Goal: Transaction & Acquisition: Purchase product/service

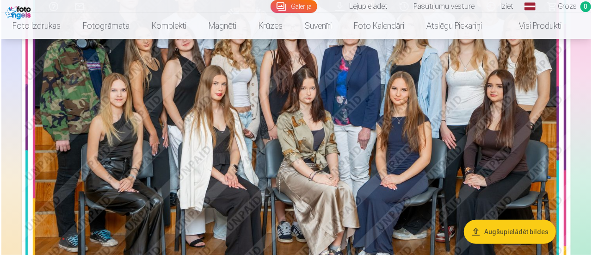
scroll to position [178, 0]
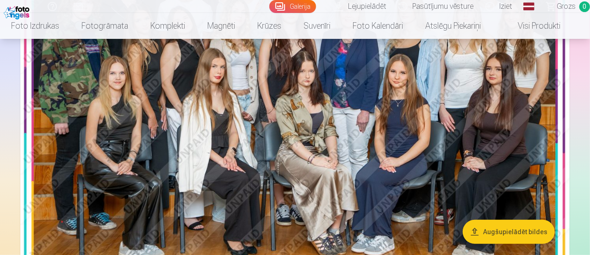
click at [364, 71] on img at bounding box center [294, 107] width 549 height 366
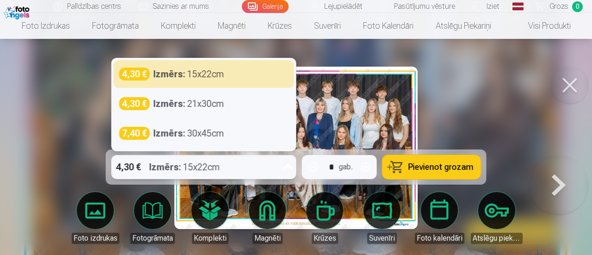
click at [288, 166] on icon at bounding box center [288, 167] width 15 height 15
click at [287, 166] on icon at bounding box center [288, 166] width 9 height 5
click at [287, 166] on icon at bounding box center [288, 167] width 15 height 15
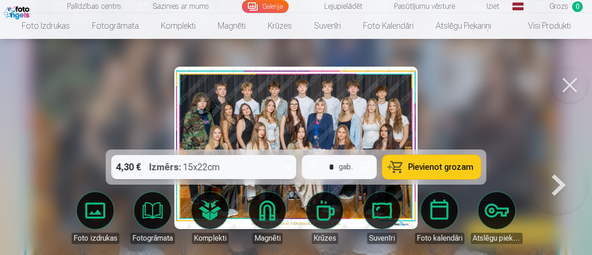
click at [287, 166] on icon at bounding box center [288, 167] width 15 height 15
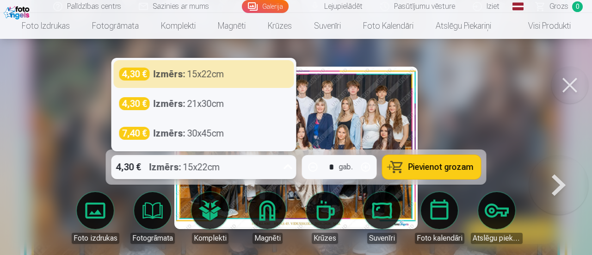
click at [287, 165] on icon at bounding box center [288, 167] width 15 height 15
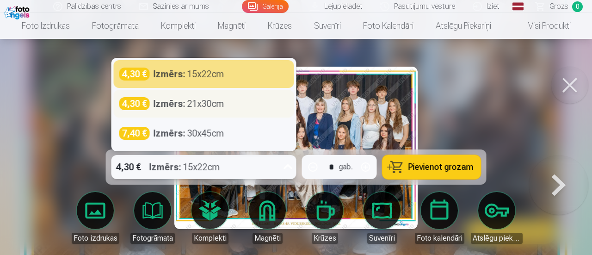
click at [229, 104] on div "4,30 € Izmērs : 21x30cm" at bounding box center [203, 103] width 169 height 13
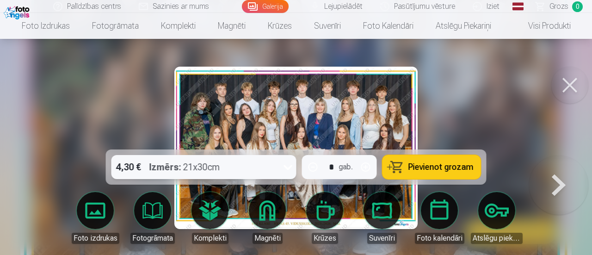
click at [436, 164] on span "Pievienot grozam" at bounding box center [441, 167] width 65 height 8
click at [580, 85] on button at bounding box center [570, 85] width 37 height 37
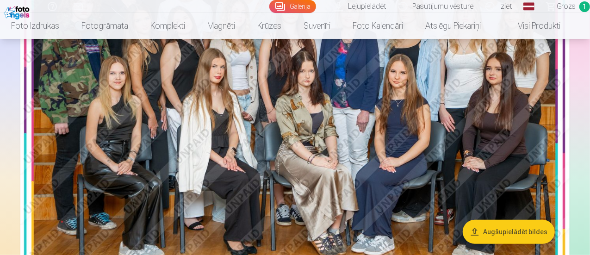
click at [485, 152] on img at bounding box center [294, 107] width 549 height 366
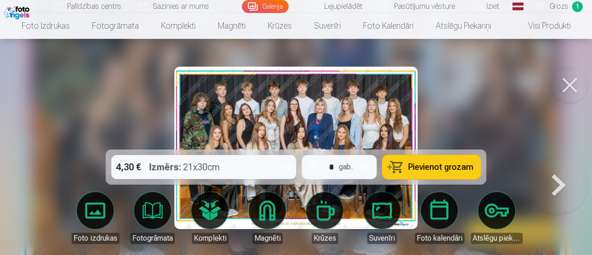
click at [556, 155] on button at bounding box center [558, 155] width 59 height 0
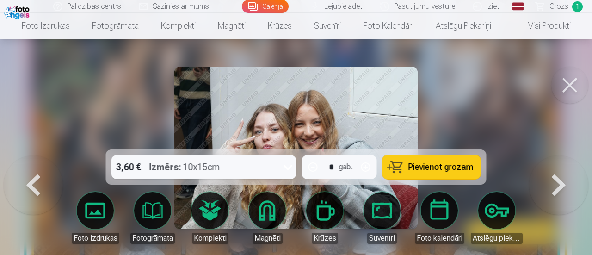
click at [47, 155] on button at bounding box center [33, 155] width 59 height 0
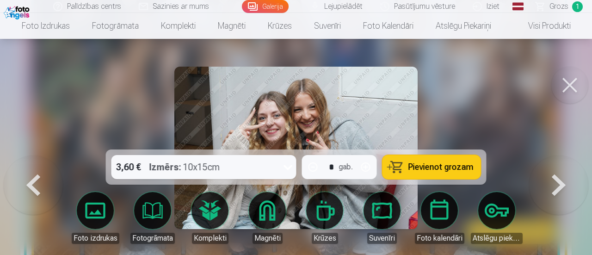
click at [539, 155] on button at bounding box center [558, 155] width 59 height 0
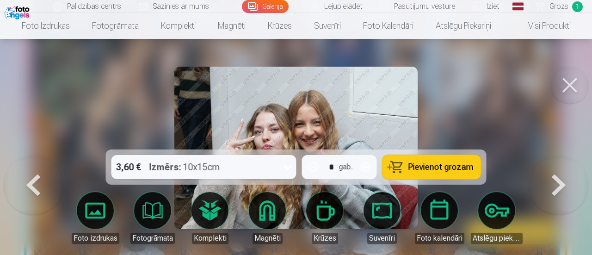
click at [462, 163] on span "Pievienot grozam" at bounding box center [441, 167] width 65 height 8
click at [570, 155] on button at bounding box center [558, 155] width 59 height 0
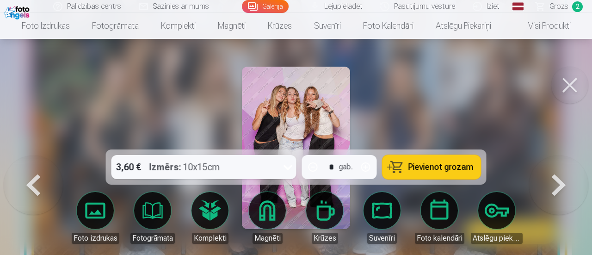
click at [409, 161] on button "Pievienot grozam" at bounding box center [432, 167] width 99 height 24
click at [539, 155] on button at bounding box center [558, 155] width 59 height 0
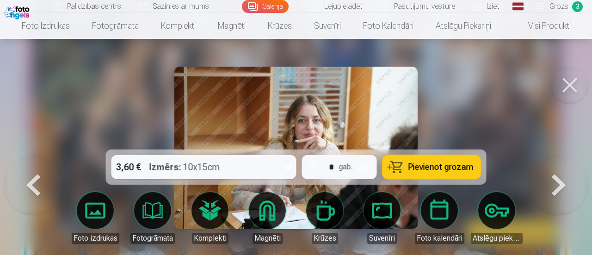
click at [409, 158] on button "Pievienot grozam" at bounding box center [432, 167] width 99 height 24
click at [551, 155] on button at bounding box center [558, 155] width 59 height 0
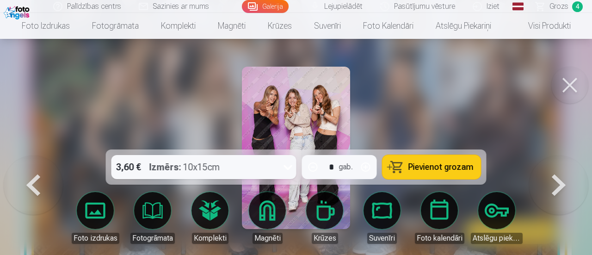
click at [551, 155] on button at bounding box center [558, 155] width 59 height 0
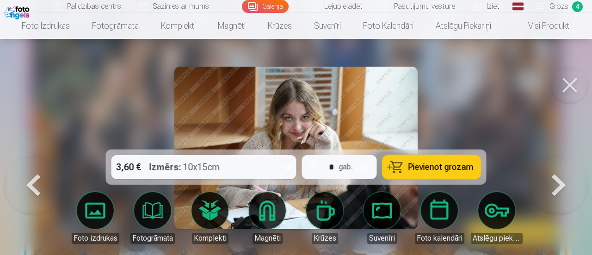
click at [445, 159] on button "Pievienot grozam" at bounding box center [432, 167] width 99 height 24
click at [549, 155] on button at bounding box center [558, 155] width 59 height 0
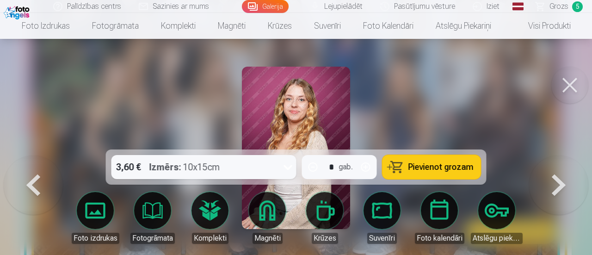
click at [549, 155] on button at bounding box center [558, 155] width 59 height 0
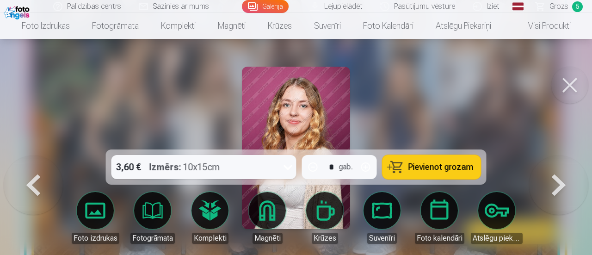
click at [549, 155] on button at bounding box center [558, 155] width 59 height 0
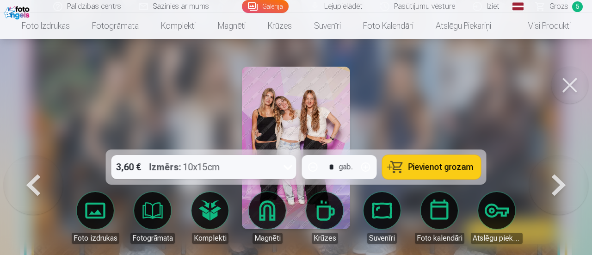
click at [451, 157] on button "Pievienot grozam" at bounding box center [432, 167] width 99 height 24
click at [541, 155] on button at bounding box center [558, 155] width 59 height 0
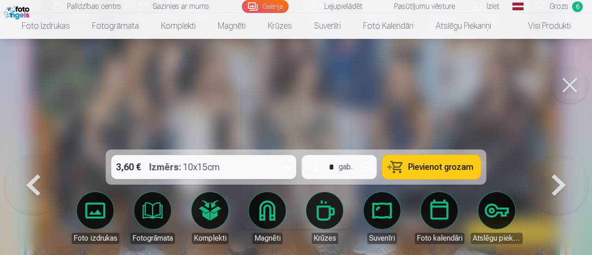
click at [550, 155] on button at bounding box center [558, 155] width 59 height 0
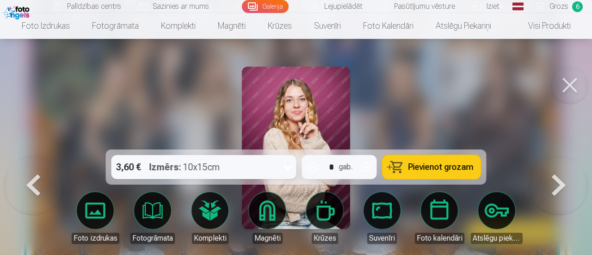
click at [550, 155] on button at bounding box center [558, 155] width 59 height 0
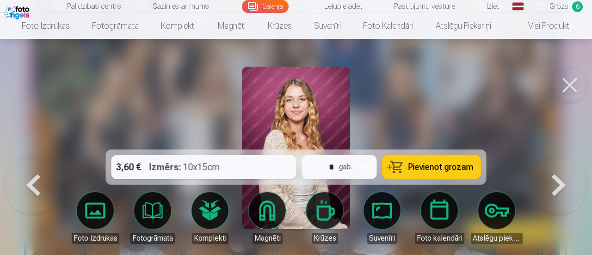
click at [550, 155] on button at bounding box center [558, 155] width 59 height 0
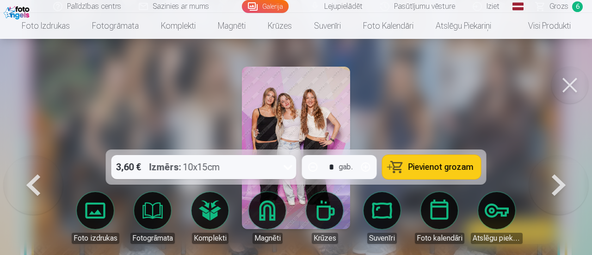
click at [550, 155] on button at bounding box center [558, 155] width 59 height 0
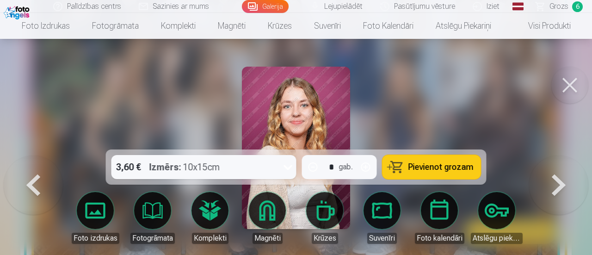
click at [550, 155] on button at bounding box center [558, 155] width 59 height 0
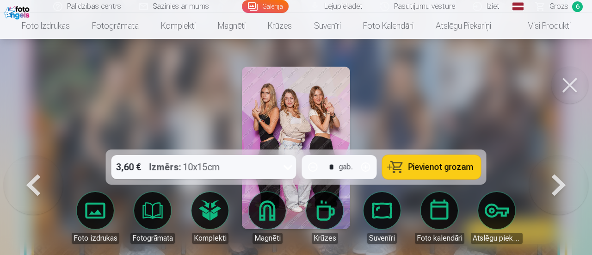
click at [38, 155] on button at bounding box center [33, 155] width 59 height 0
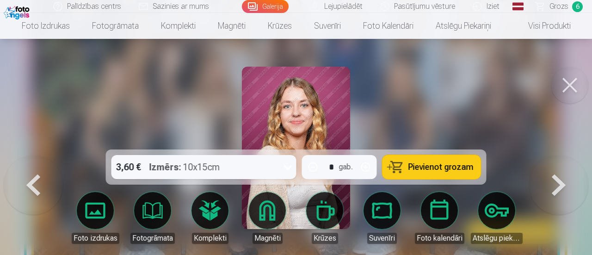
click at [34, 155] on button at bounding box center [33, 155] width 59 height 0
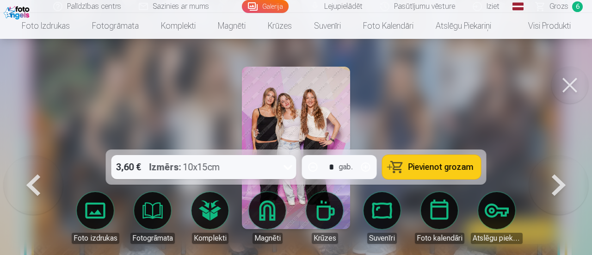
click at [34, 155] on button at bounding box center [33, 155] width 59 height 0
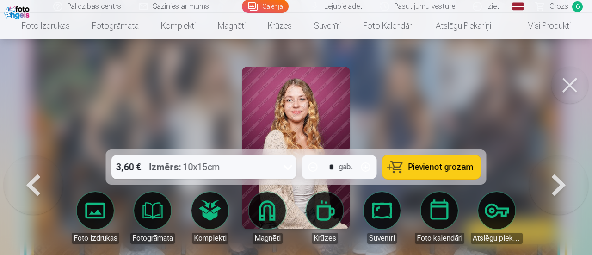
click at [564, 155] on button at bounding box center [558, 155] width 59 height 0
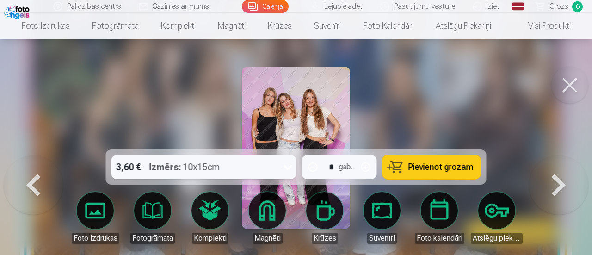
click at [37, 155] on button at bounding box center [33, 155] width 59 height 0
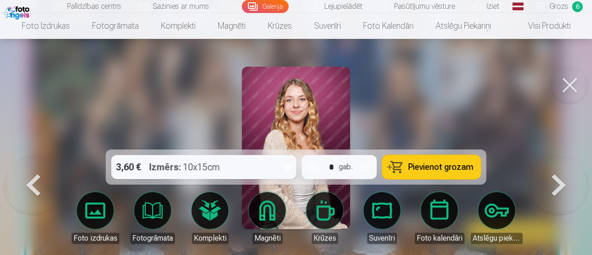
click at [37, 155] on button at bounding box center [33, 155] width 59 height 0
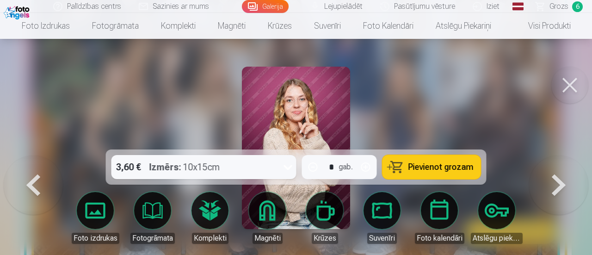
click at [370, 165] on button "button" at bounding box center [366, 167] width 22 height 22
click at [468, 161] on button "Pievienot grozam" at bounding box center [432, 167] width 99 height 24
type input "*"
click at [564, 155] on button at bounding box center [558, 155] width 59 height 0
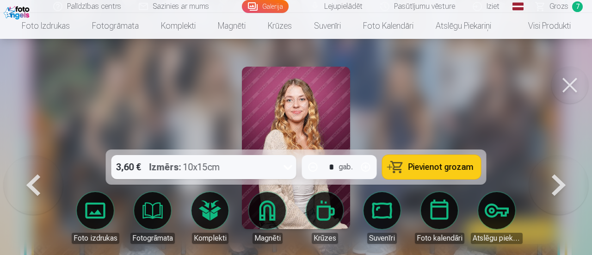
click at [564, 155] on button at bounding box center [558, 155] width 59 height 0
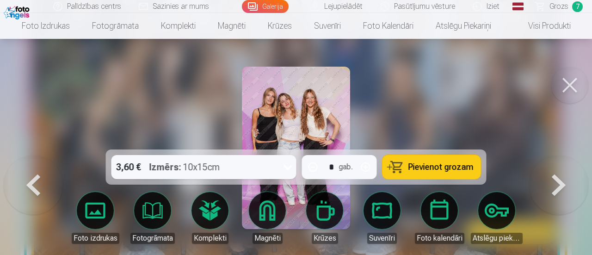
click at [564, 155] on button at bounding box center [558, 155] width 59 height 0
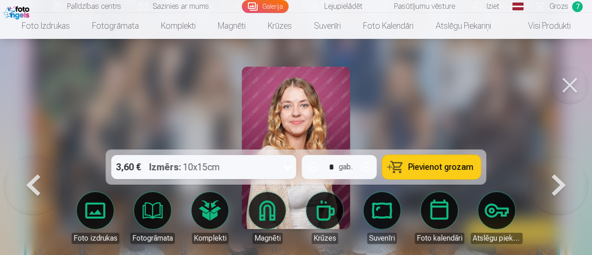
click at [564, 155] on button at bounding box center [558, 155] width 59 height 0
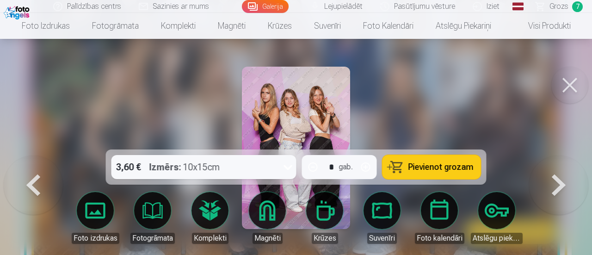
click at [564, 155] on button at bounding box center [558, 155] width 59 height 0
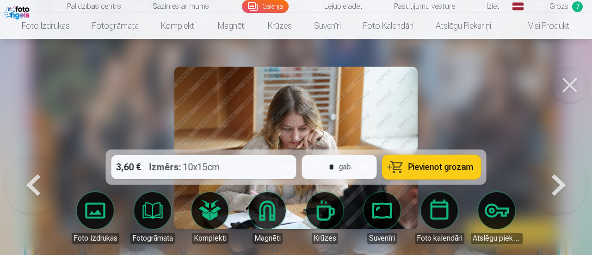
click at [564, 155] on button at bounding box center [558, 155] width 59 height 0
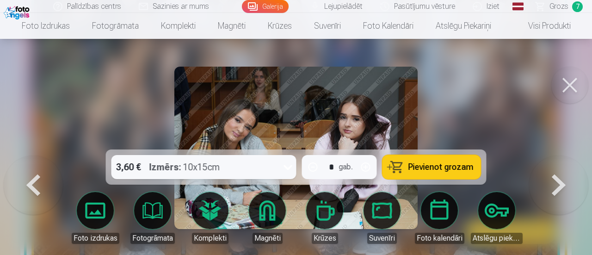
click at [564, 155] on button at bounding box center [558, 155] width 59 height 0
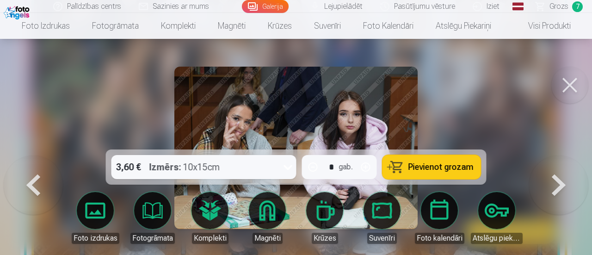
click at [564, 155] on button at bounding box center [558, 155] width 59 height 0
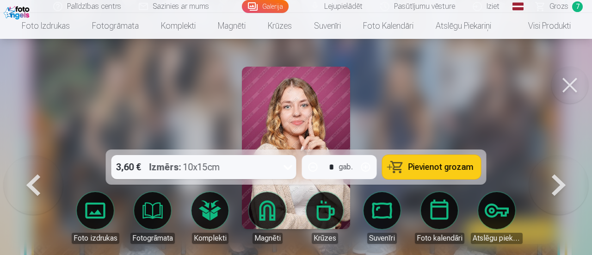
click at [564, 155] on button at bounding box center [558, 155] width 59 height 0
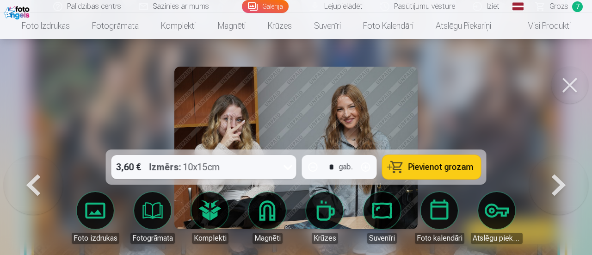
click at [564, 155] on button at bounding box center [558, 155] width 59 height 0
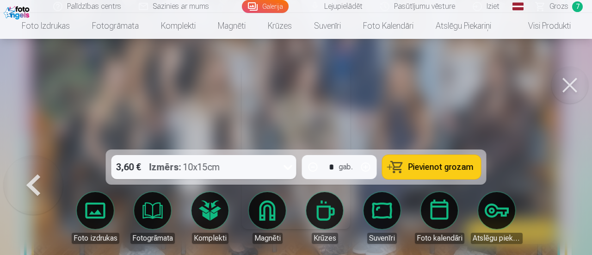
click at [564, 186] on div at bounding box center [296, 127] width 592 height 255
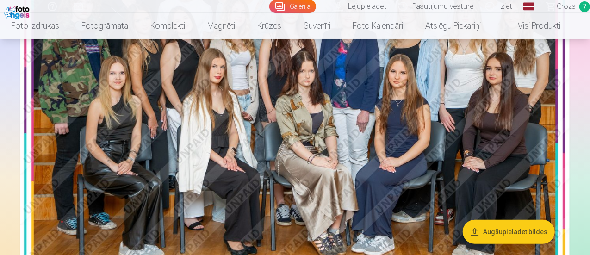
click at [231, 150] on img at bounding box center [294, 107] width 549 height 366
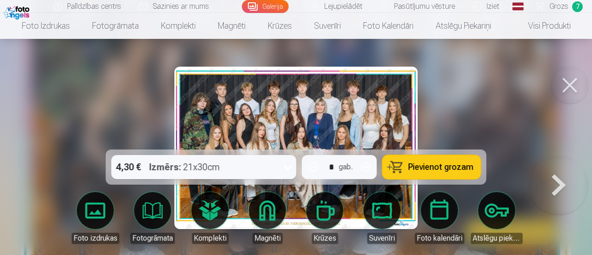
click at [572, 155] on button at bounding box center [558, 155] width 59 height 0
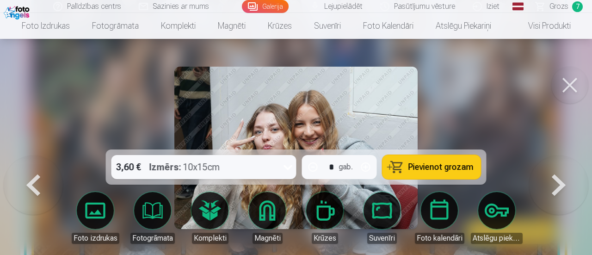
click at [572, 155] on button at bounding box center [558, 155] width 59 height 0
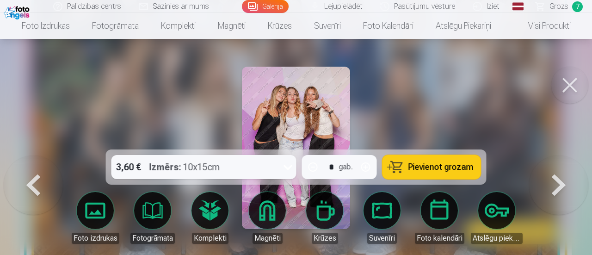
click at [572, 155] on button at bounding box center [558, 155] width 59 height 0
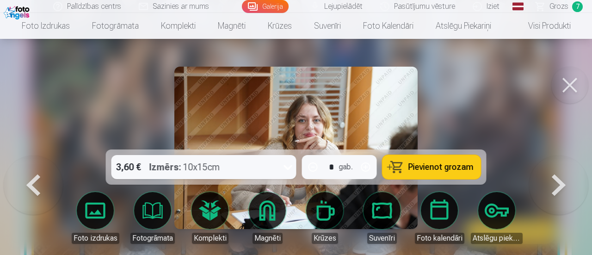
click at [572, 155] on button at bounding box center [558, 155] width 59 height 0
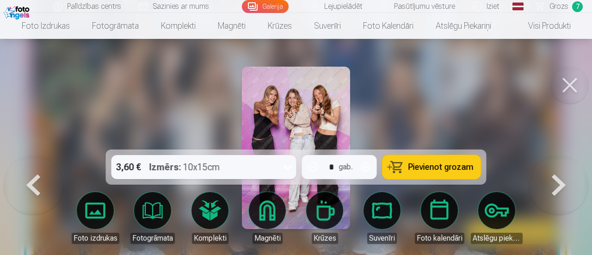
click at [572, 155] on button at bounding box center [558, 155] width 59 height 0
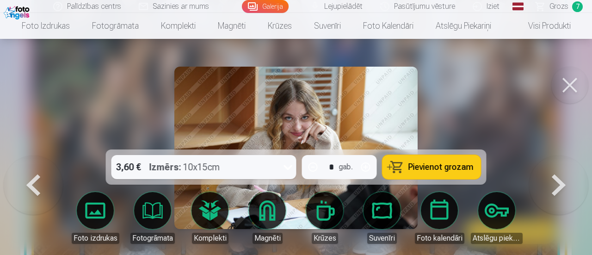
click at [572, 155] on button at bounding box center [558, 155] width 59 height 0
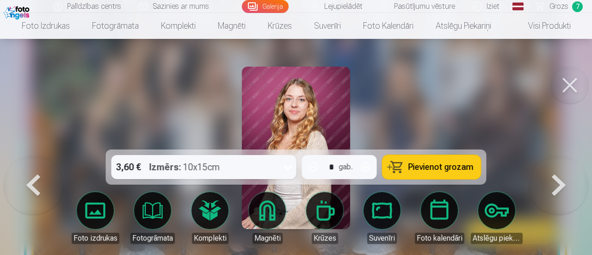
click at [572, 155] on button at bounding box center [558, 155] width 59 height 0
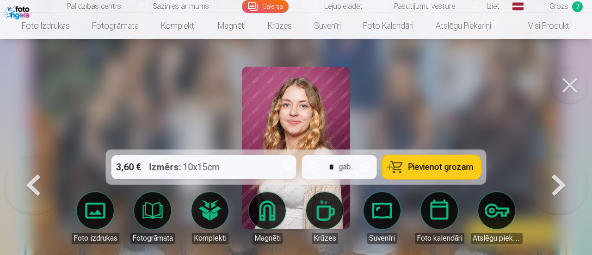
click at [572, 155] on button at bounding box center [558, 155] width 59 height 0
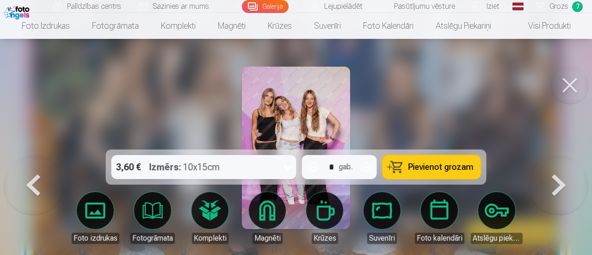
click at [572, 155] on button at bounding box center [558, 155] width 59 height 0
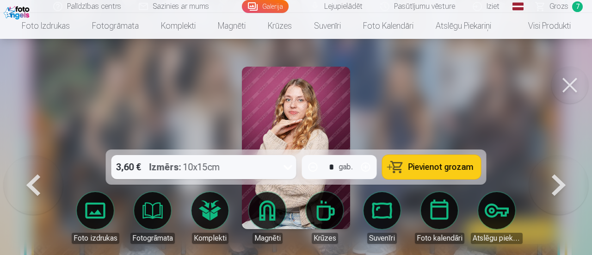
click at [572, 155] on button at bounding box center [558, 155] width 59 height 0
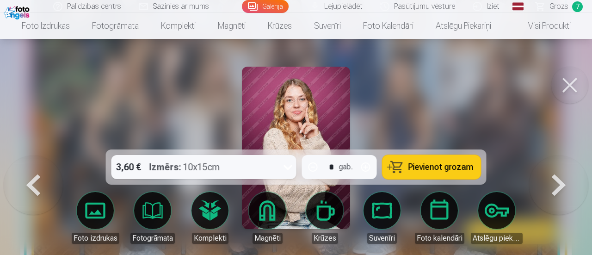
click at [572, 155] on button at bounding box center [558, 155] width 59 height 0
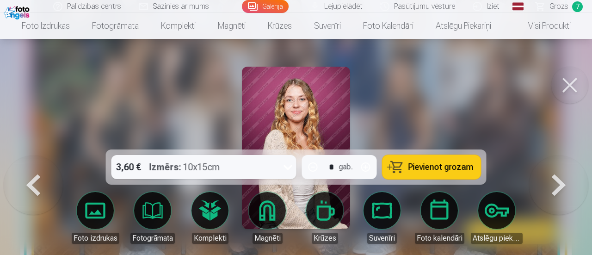
click at [474, 165] on button "Pievienot grozam" at bounding box center [432, 167] width 99 height 24
click at [555, 155] on button at bounding box center [558, 155] width 59 height 0
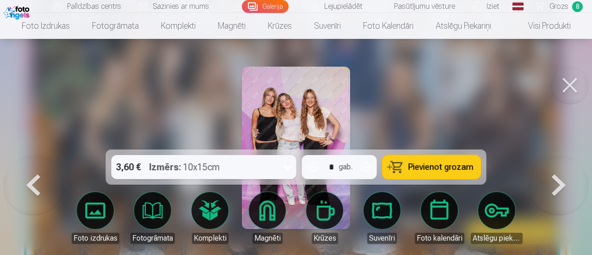
click at [398, 161] on button "Pievienot grozam" at bounding box center [432, 167] width 99 height 24
click at [565, 155] on button at bounding box center [558, 155] width 59 height 0
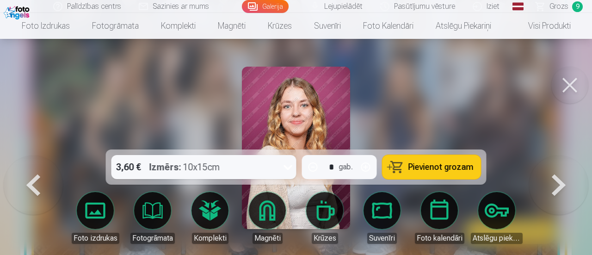
click at [565, 155] on button at bounding box center [558, 155] width 59 height 0
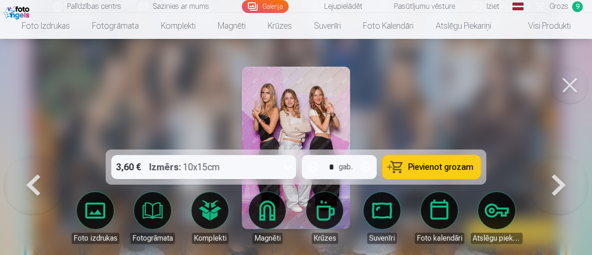
click at [401, 162] on button "Pievienot grozam" at bounding box center [432, 167] width 99 height 24
click at [561, 4] on span "Grozs" at bounding box center [558, 6] width 19 height 11
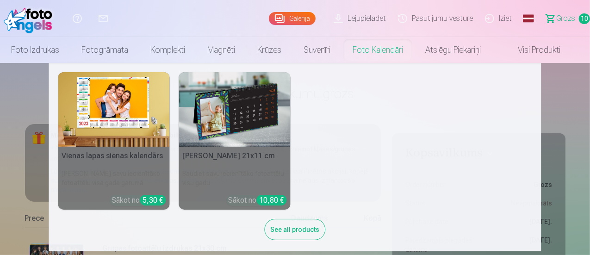
click at [477, 154] on div "Vienas lapas sienas [PERSON_NAME] savu iecienītāko fotoattēlu visa gada garumā …" at bounding box center [295, 160] width 474 height 177
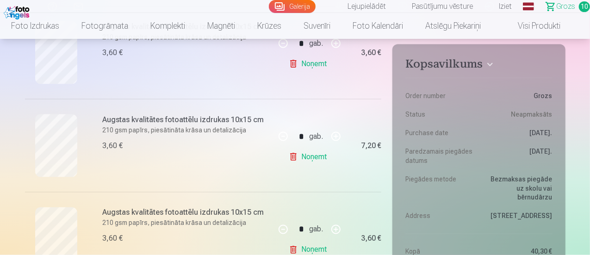
scroll to position [676, 0]
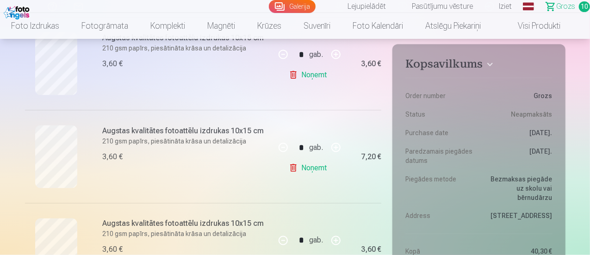
click at [304, 77] on link "Noņemt" at bounding box center [310, 75] width 42 height 19
type input "*"
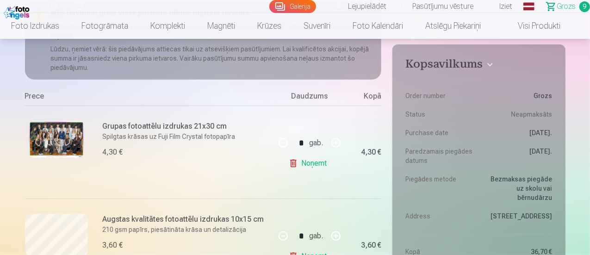
scroll to position [117, 0]
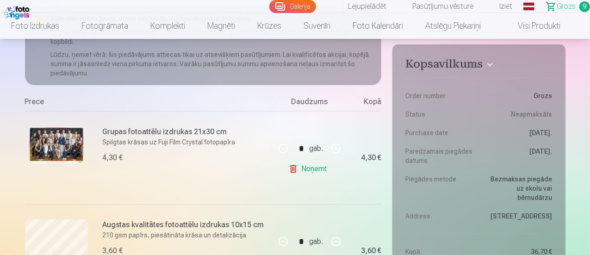
click at [539, 103] on dl "Order number Grozs Status Neapmaksāts Purchase date [DATE]. Paredzamais piegāde…" at bounding box center [478, 201] width 147 height 255
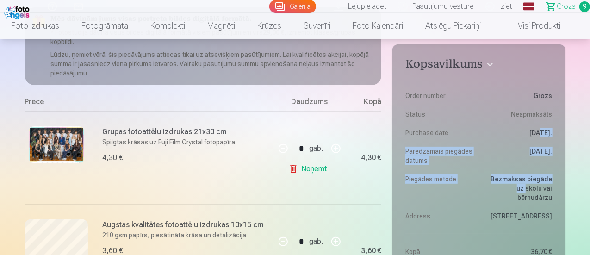
drag, startPoint x: 489, startPoint y: 184, endPoint x: 485, endPoint y: 190, distance: 7.3
click at [485, 190] on dl "Order number Grozs Status Neapmaksāts Purchase date [DATE]. Paredzamais piegāde…" at bounding box center [478, 201] width 147 height 255
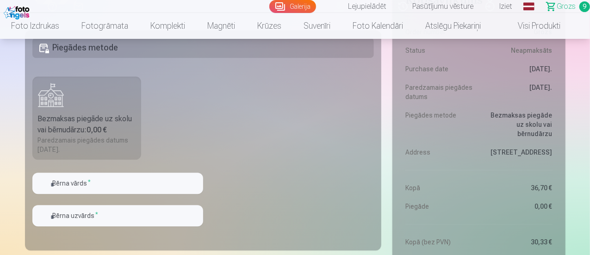
scroll to position [1051, 0]
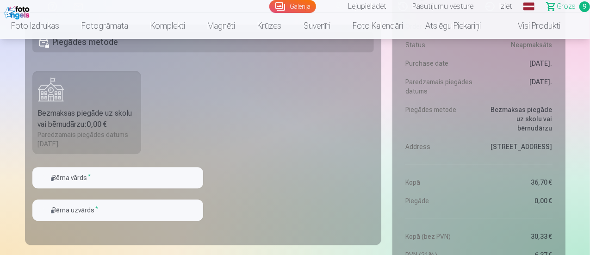
click at [78, 89] on label "Bezmaksas piegāde uz skolu vai bērnudārzu : 0,00 € Paredzamais piegādes datums …" at bounding box center [86, 112] width 109 height 83
click at [97, 186] on input "text" at bounding box center [117, 177] width 171 height 21
type input "*"
type input "*******"
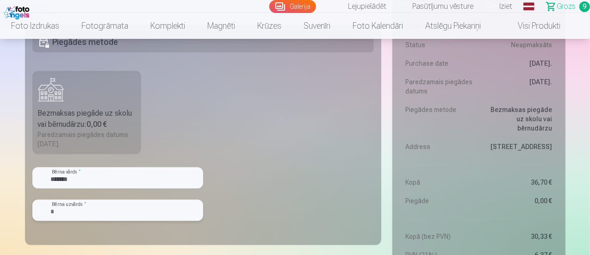
click at [99, 199] on input "text" at bounding box center [117, 209] width 171 height 21
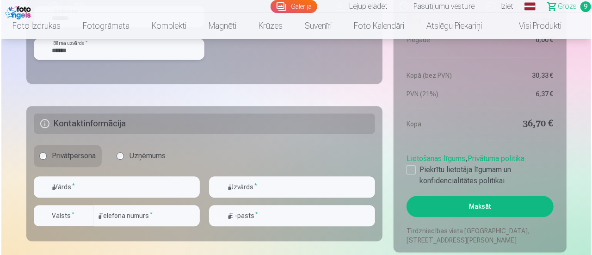
scroll to position [1229, 0]
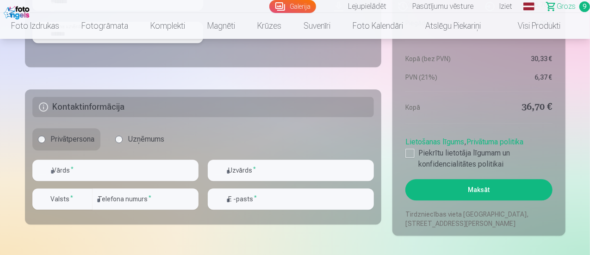
type input "******"
click at [148, 172] on input "text" at bounding box center [115, 170] width 166 height 21
type input "*****"
type input "*********"
type input "********"
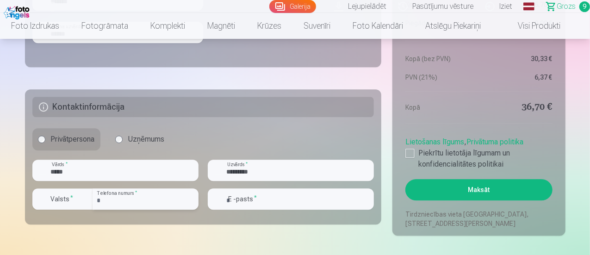
type input "**********"
click at [415, 153] on label "Piekrītu lietotāja līgumam un konfidencialitātes politikai" at bounding box center [478, 159] width 147 height 22
click at [255, 164] on input "*********" at bounding box center [291, 170] width 166 height 21
type input "*"
type input "******"
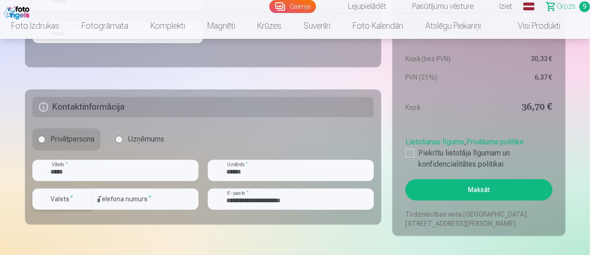
click at [78, 201] on div "button" at bounding box center [65, 200] width 28 height 9
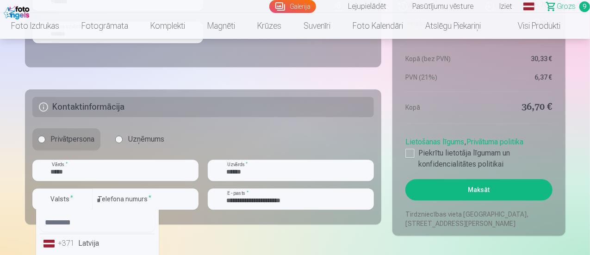
click at [94, 246] on li "+371 Latvija" at bounding box center [97, 243] width 115 height 19
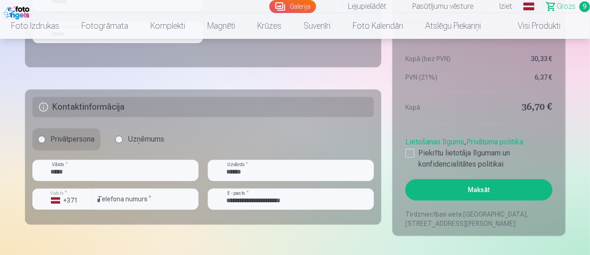
click at [452, 185] on button "Maksāt" at bounding box center [478, 189] width 147 height 21
